Goal: Task Accomplishment & Management: Use online tool/utility

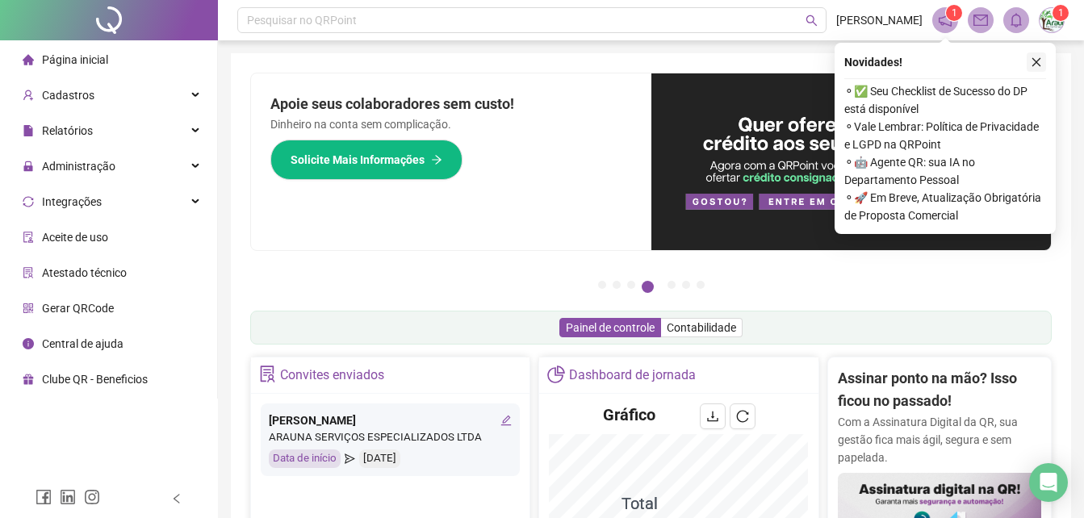
click at [1036, 62] on icon "close" at bounding box center [1036, 62] width 9 height 9
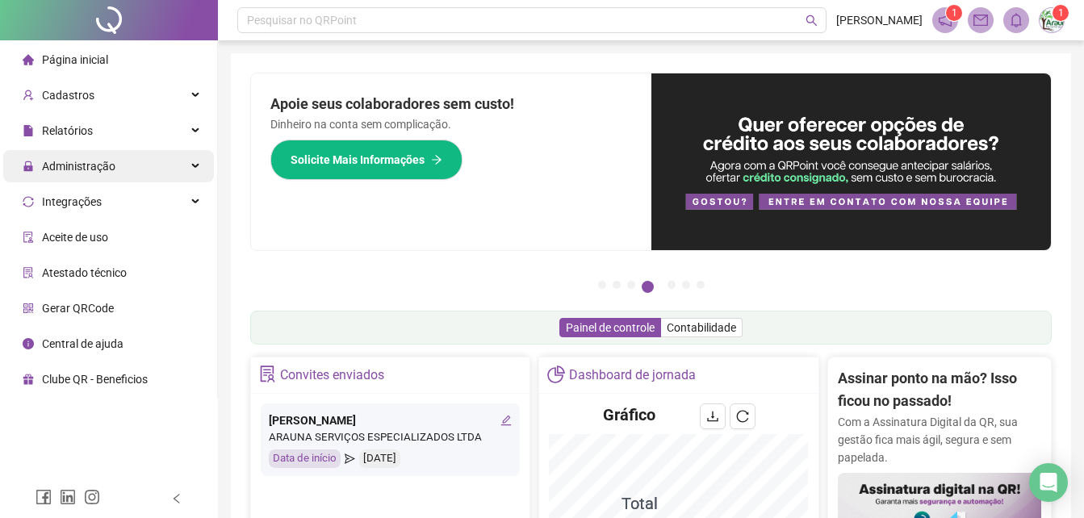
click at [107, 170] on span "Administração" at bounding box center [78, 166] width 73 height 13
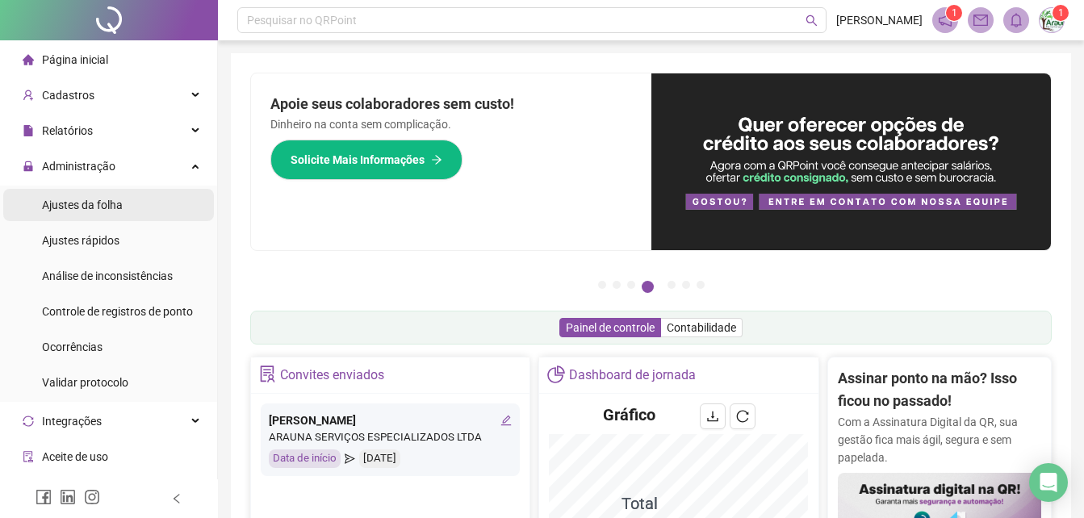
click at [111, 200] on span "Ajustes da folha" at bounding box center [82, 205] width 81 height 13
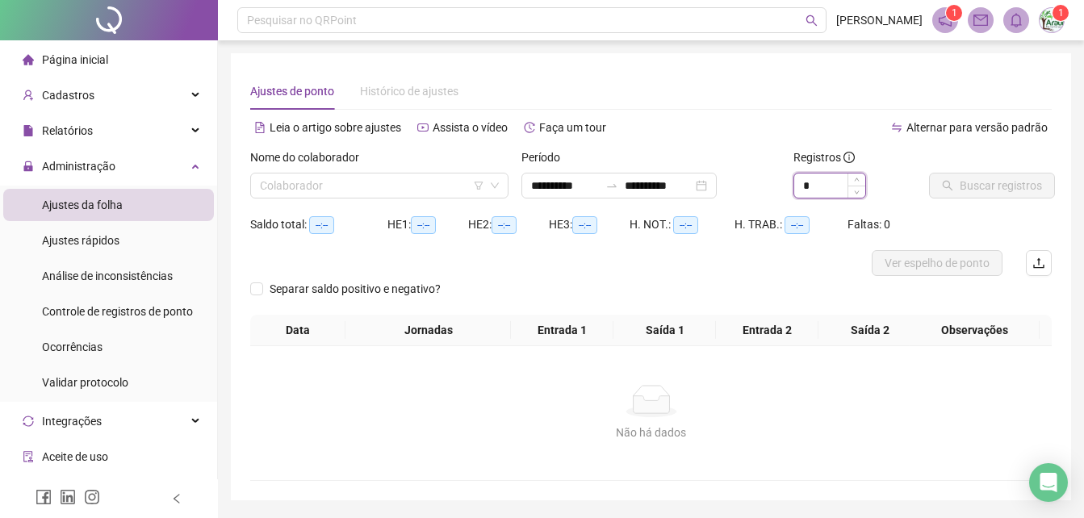
click at [827, 194] on input "*" at bounding box center [829, 186] width 71 height 24
type input "*"
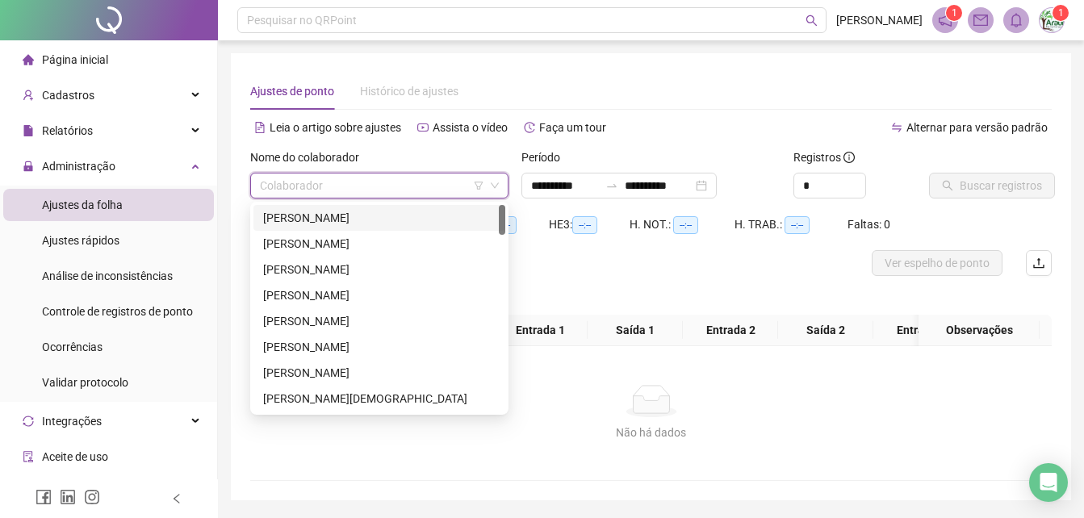
click at [316, 178] on input "search" at bounding box center [372, 186] width 224 height 24
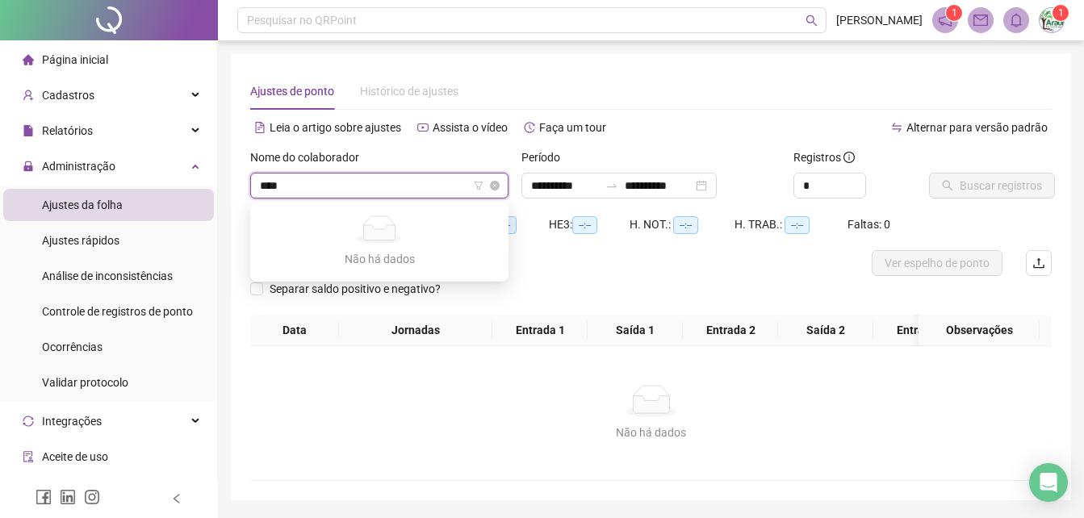
click at [341, 194] on input "****" at bounding box center [372, 186] width 224 height 24
click at [412, 177] on input "****" at bounding box center [372, 186] width 224 height 24
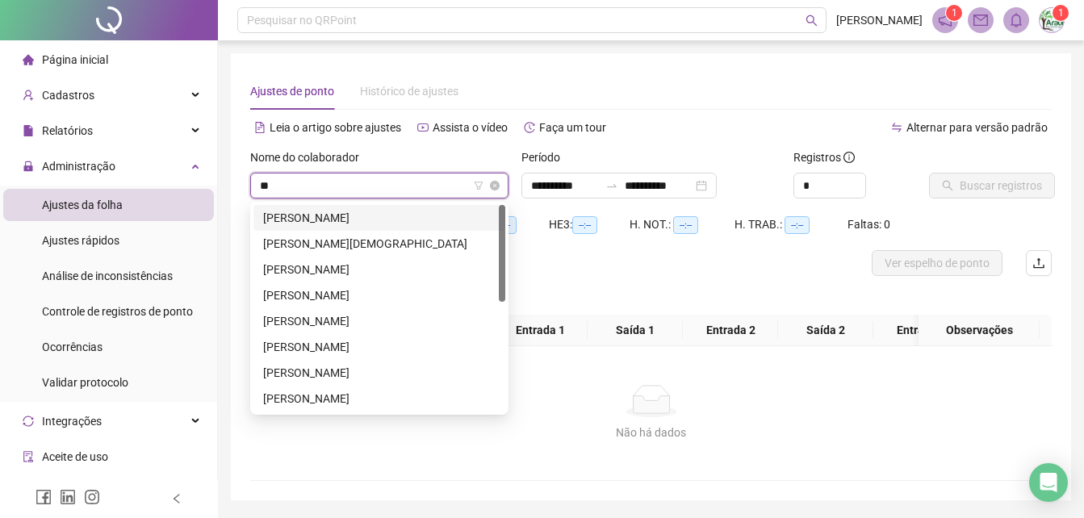
type input "*"
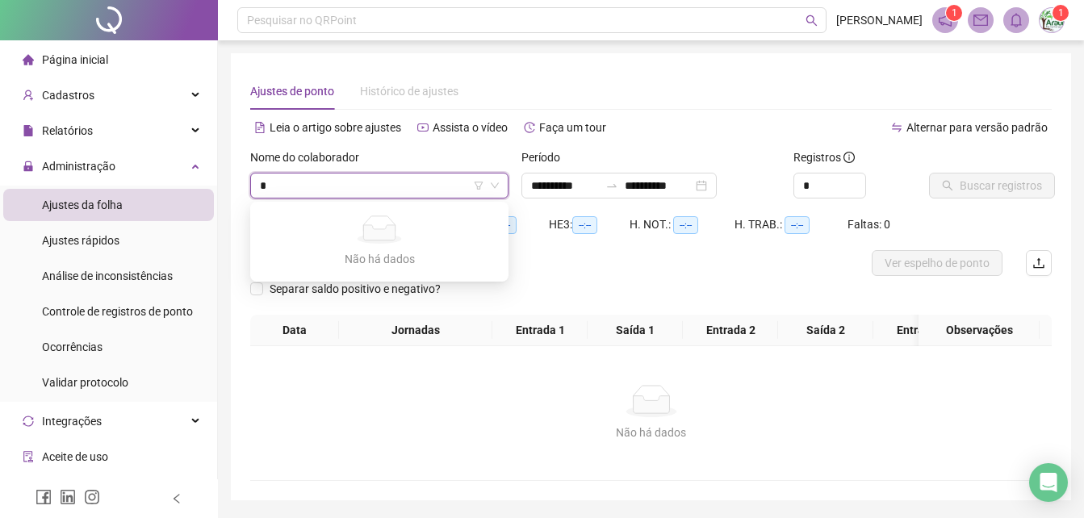
type input "*"
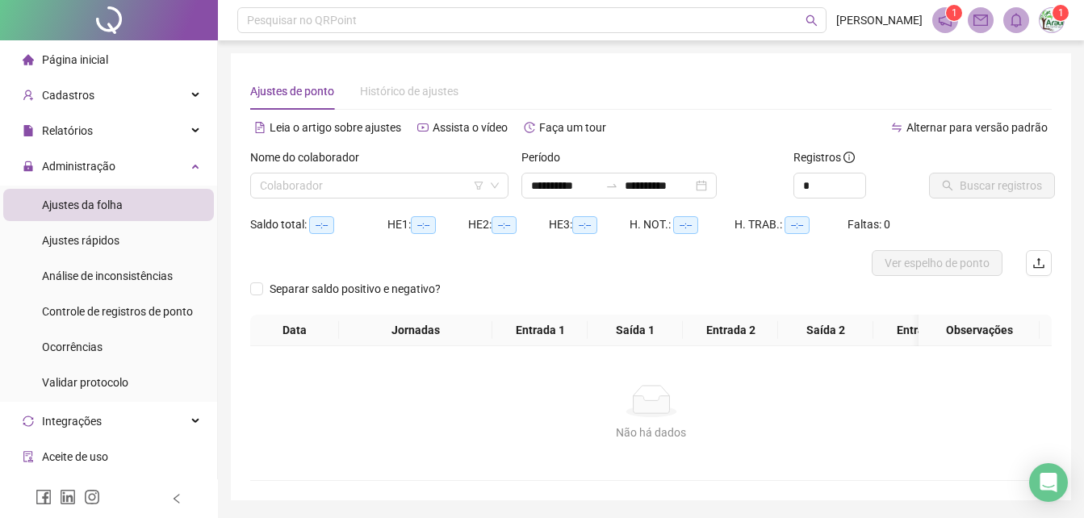
click at [670, 128] on div "Alternar para versão padrão" at bounding box center [851, 128] width 401 height 26
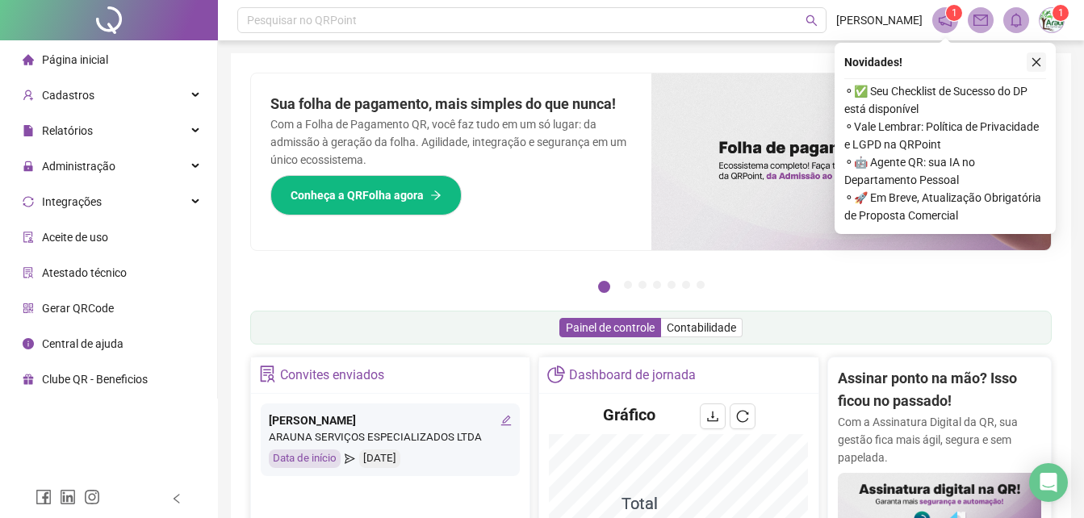
click at [1032, 61] on icon "close" at bounding box center [1036, 62] width 11 height 11
